Goal: Information Seeking & Learning: Learn about a topic

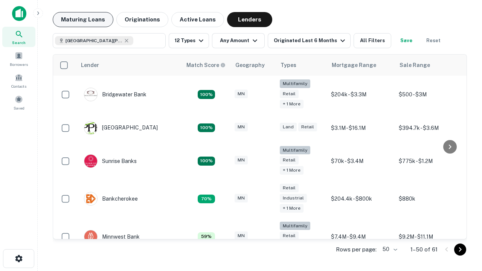
click at [83, 20] on button "Maturing Loans" at bounding box center [83, 19] width 61 height 15
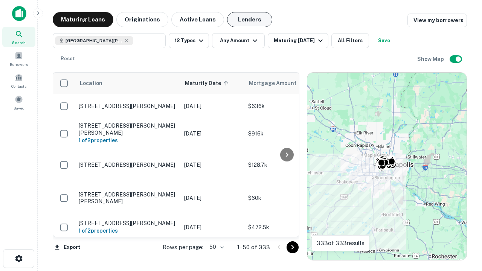
click at [250, 20] on button "Lenders" at bounding box center [249, 19] width 45 height 15
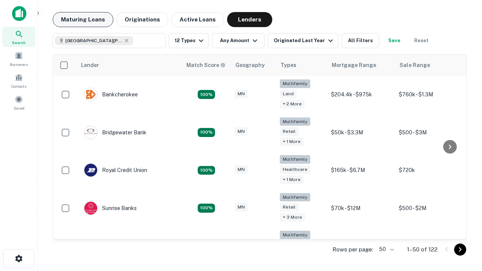
click at [83, 20] on button "Maturing Loans" at bounding box center [83, 19] width 61 height 15
